Goal: Task Accomplishment & Management: Manage account settings

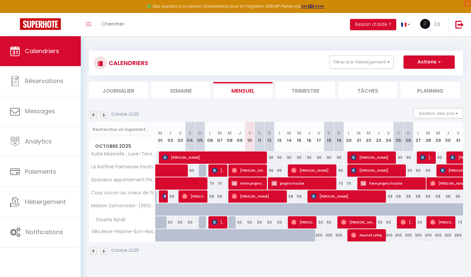
click at [249, 225] on div "50" at bounding box center [249, 222] width 10 height 12
type input "50"
type input "Ven 10 Octobre 2025"
type input "Sam 11 Octobre 2025"
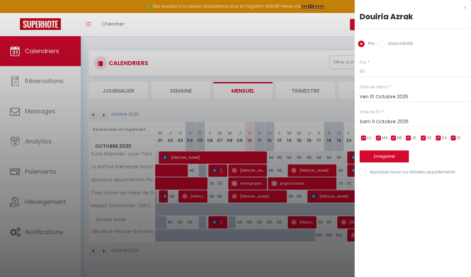
click at [384, 43] on input "Disponibilité" at bounding box center [381, 44] width 7 height 7
radio input "true"
radio input "false"
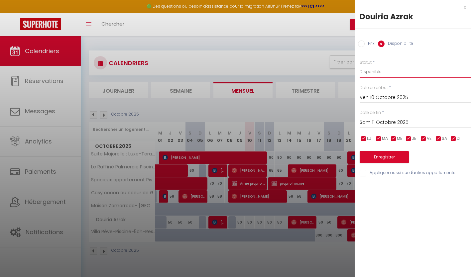
click at [385, 72] on select "Disponible Indisponible" at bounding box center [414, 71] width 111 height 13
select select "0"
click at [359, 65] on select "Disponible Indisponible" at bounding box center [414, 71] width 111 height 13
click at [382, 155] on button "Enregistrer" at bounding box center [383, 157] width 49 height 12
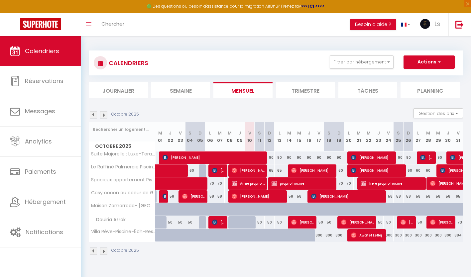
click at [247, 224] on div at bounding box center [249, 222] width 10 height 13
select select "1"
type input "Ven 10 Octobre 2025"
type input "Sam 11 Octobre 2025"
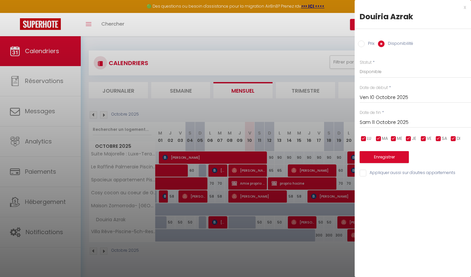
click at [247, 251] on div at bounding box center [235, 138] width 471 height 277
